Goal: Task Accomplishment & Management: Use online tool/utility

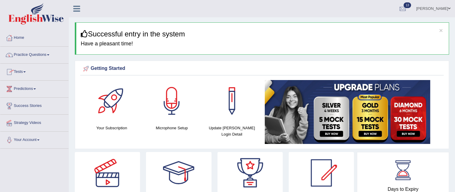
click at [19, 55] on link "Practice Questions" at bounding box center [34, 54] width 68 height 15
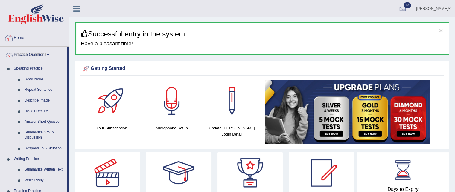
click at [34, 56] on link "Practice Questions" at bounding box center [33, 54] width 67 height 15
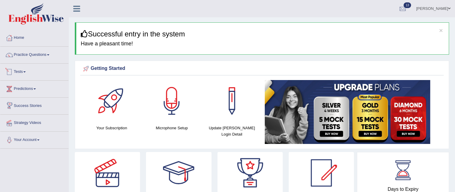
click at [24, 70] on link "Tests" at bounding box center [34, 71] width 68 height 15
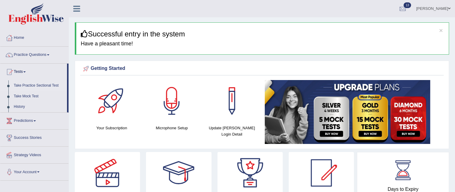
click at [33, 87] on link "Take Practice Sectional Test" at bounding box center [39, 85] width 56 height 11
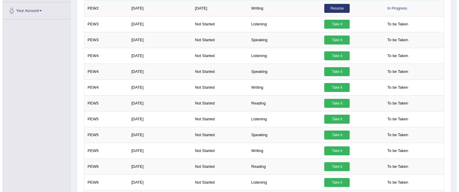
scroll to position [162, 0]
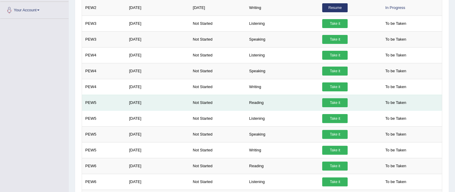
click at [340, 104] on link "Take it" at bounding box center [334, 102] width 25 height 9
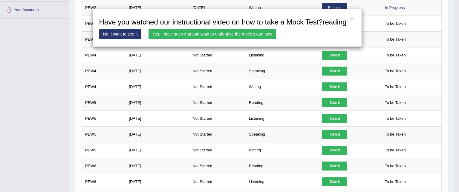
click at [247, 36] on link "Yes, I have seen that and want to undertake the mock exam now" at bounding box center [213, 34] width 128 height 10
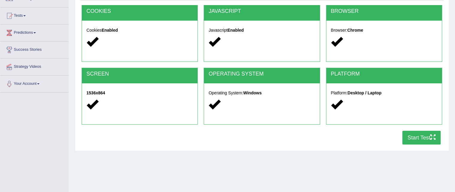
scroll to position [57, 0]
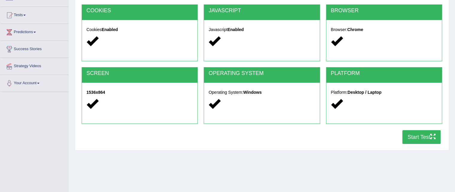
click at [419, 137] on button "Start Test" at bounding box center [421, 137] width 38 height 14
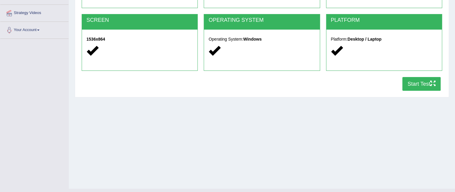
scroll to position [110, 0]
click at [416, 82] on button "Start Test" at bounding box center [421, 84] width 38 height 14
